Goal: Find specific page/section: Find specific page/section

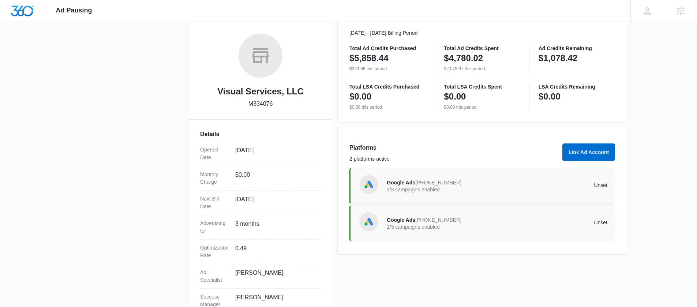
scroll to position [113, 0]
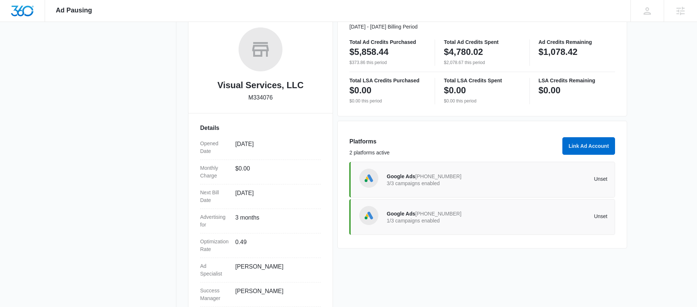
click at [419, 214] on span "[PHONE_NUMBER]" at bounding box center [438, 214] width 46 height 6
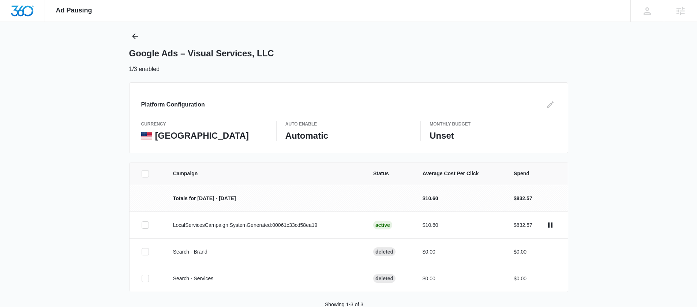
scroll to position [34, 0]
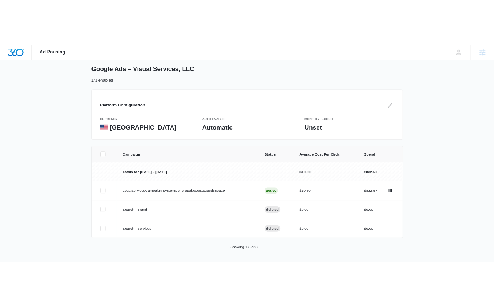
scroll to position [113, 0]
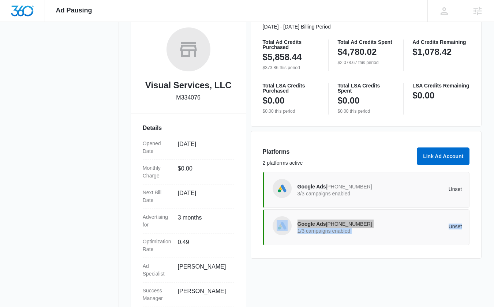
click at [339, 224] on span "[PHONE_NUMBER]" at bounding box center [349, 224] width 46 height 6
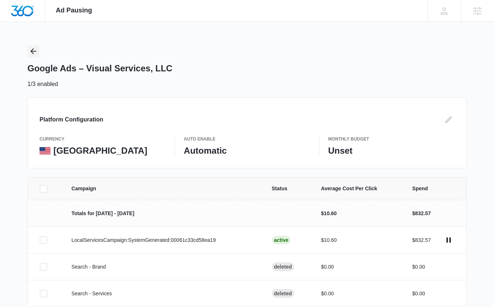
click at [31, 53] on icon "Back" at bounding box center [33, 51] width 9 height 9
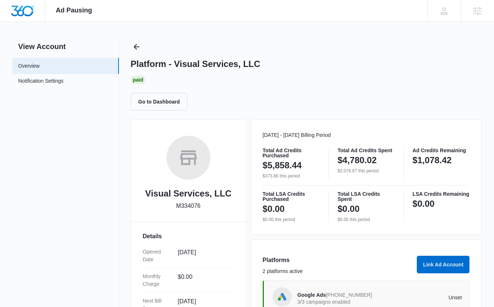
scroll to position [133, 0]
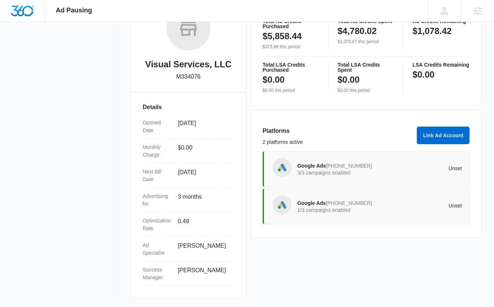
click at [317, 203] on span "Google Ads" at bounding box center [311, 203] width 29 height 6
